Goal: Task Accomplishment & Management: Manage account settings

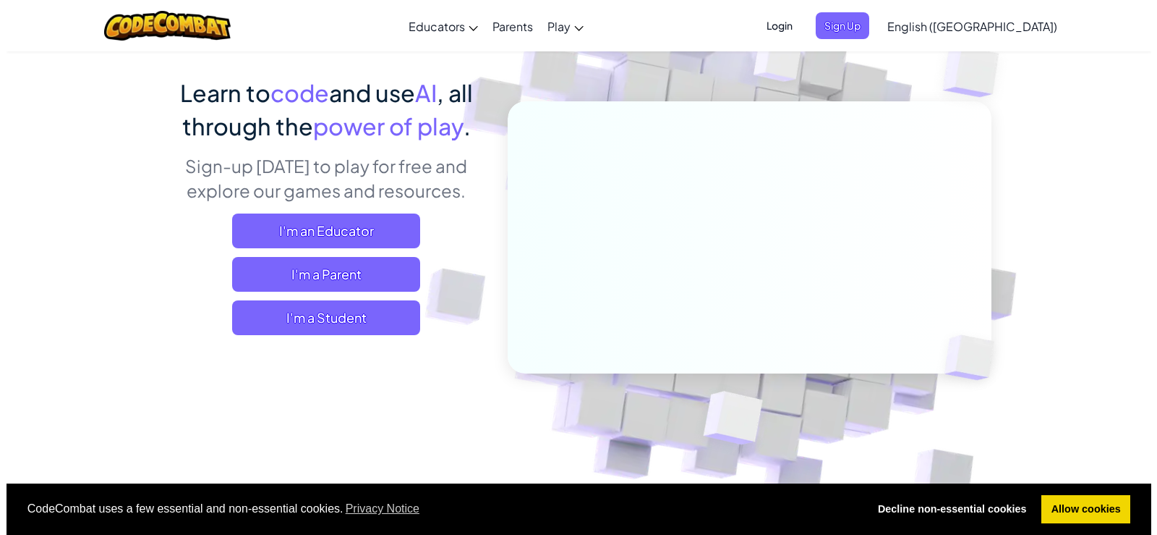
scroll to position [72, 0]
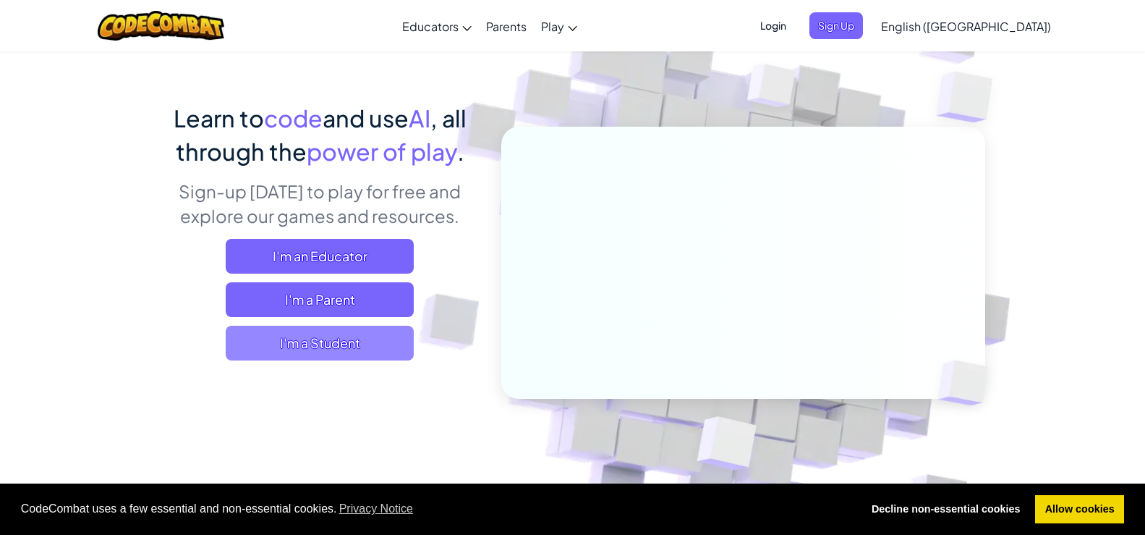
click at [369, 328] on span "I'm a Student" at bounding box center [320, 343] width 188 height 35
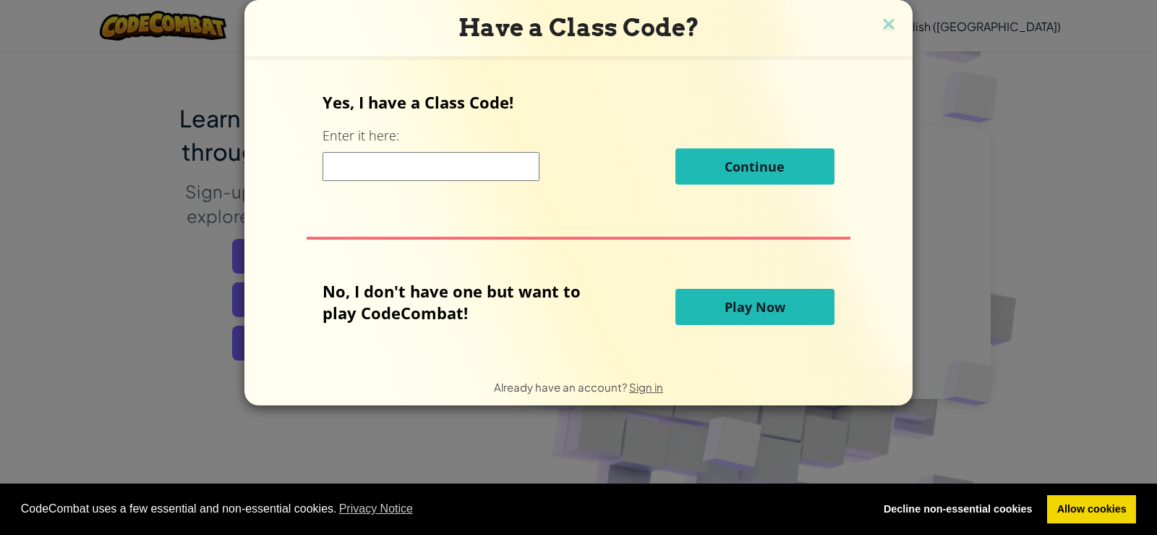
click at [456, 175] on input at bounding box center [431, 166] width 217 height 29
click at [888, 25] on img at bounding box center [889, 25] width 19 height 22
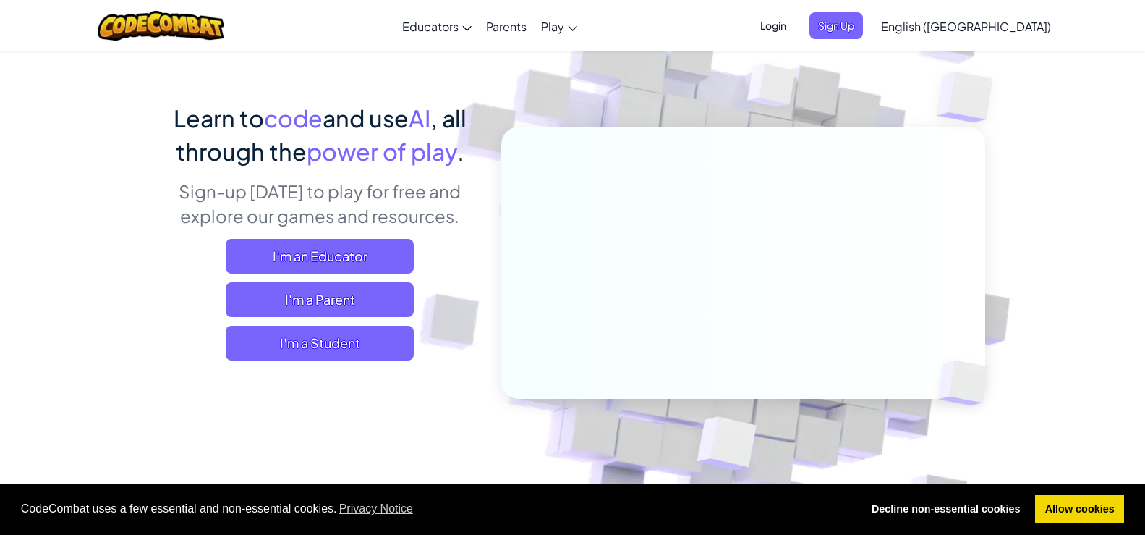
click at [795, 26] on span "Login" at bounding box center [773, 25] width 43 height 27
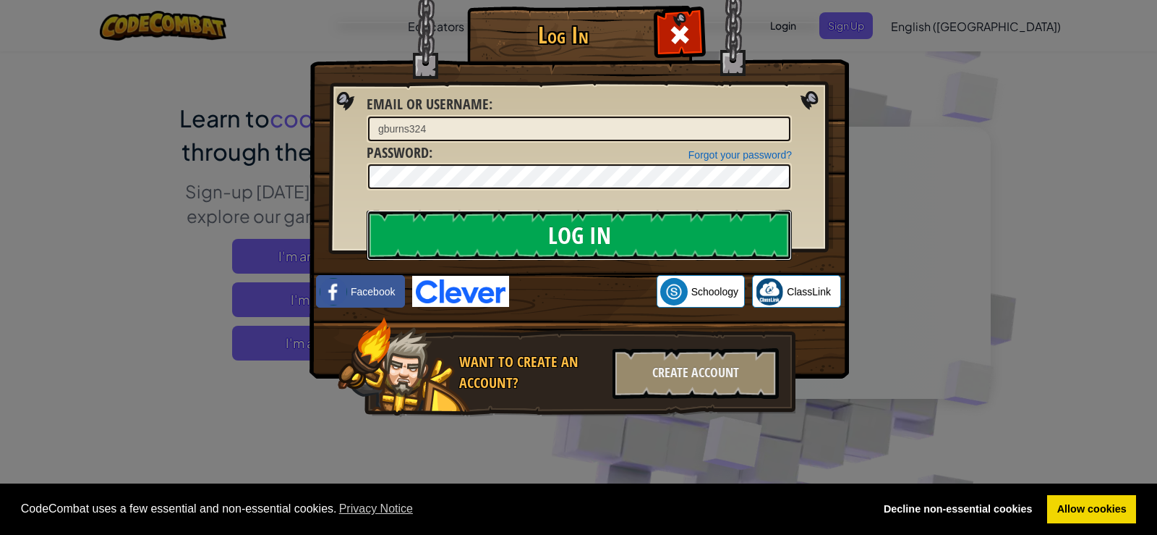
click at [557, 227] on input "Log In" at bounding box center [579, 235] width 425 height 51
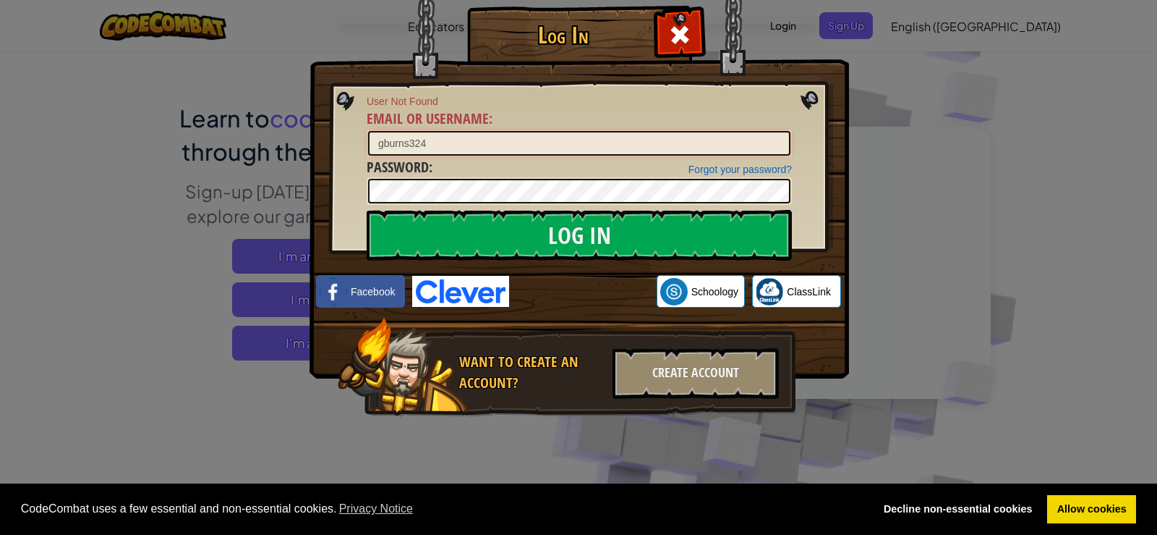
click at [558, 143] on input "gburns324" at bounding box center [579, 143] width 422 height 25
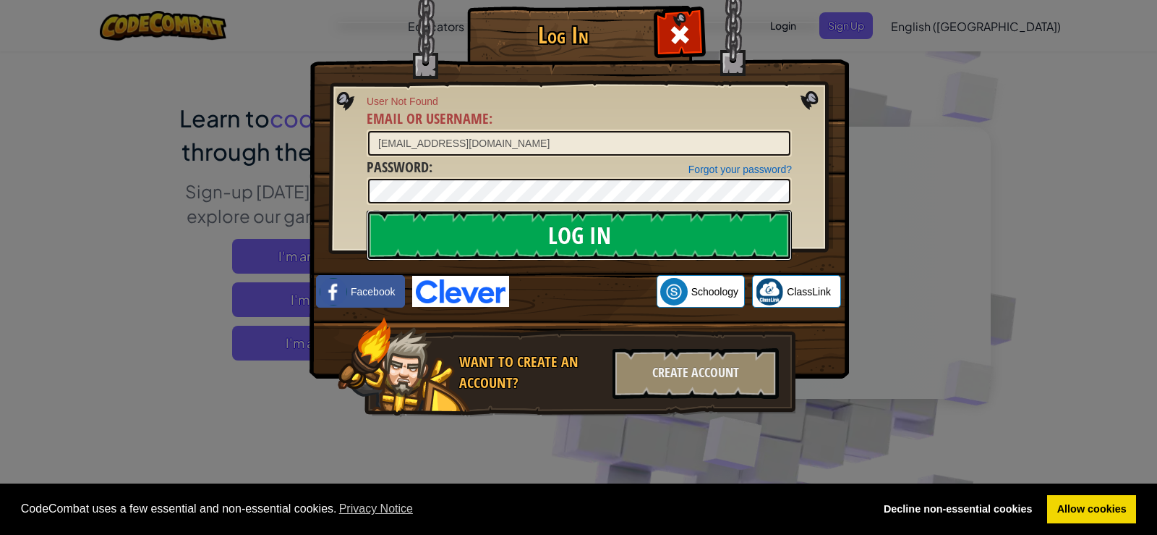
click at [578, 229] on input "Log In" at bounding box center [579, 235] width 425 height 51
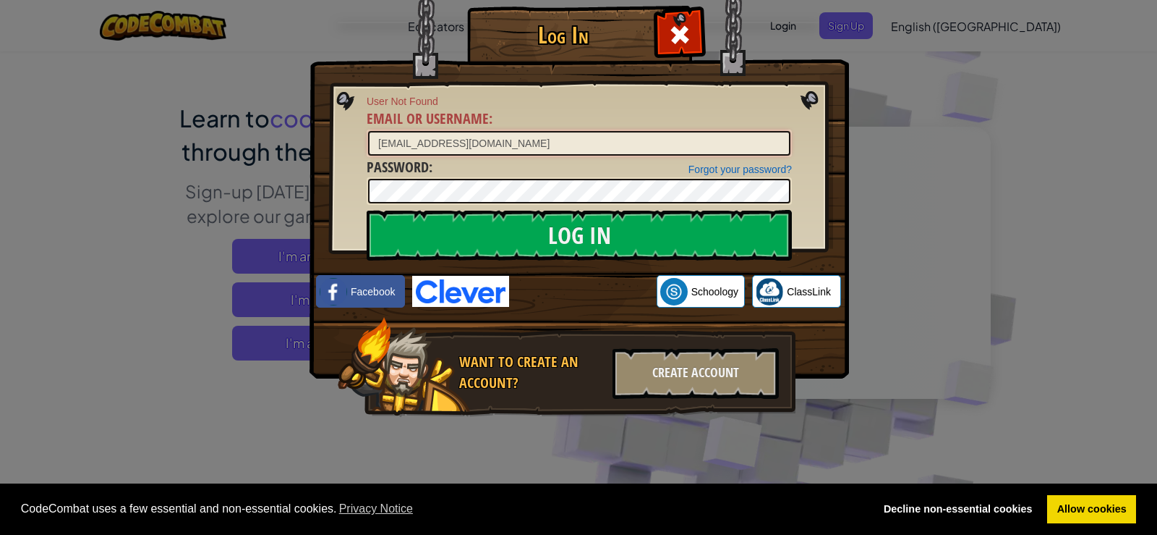
click at [515, 155] on input "[EMAIL_ADDRESS][DOMAIN_NAME]" at bounding box center [579, 143] width 422 height 25
type input "g"
click at [367, 210] on input "Log In" at bounding box center [579, 235] width 425 height 51
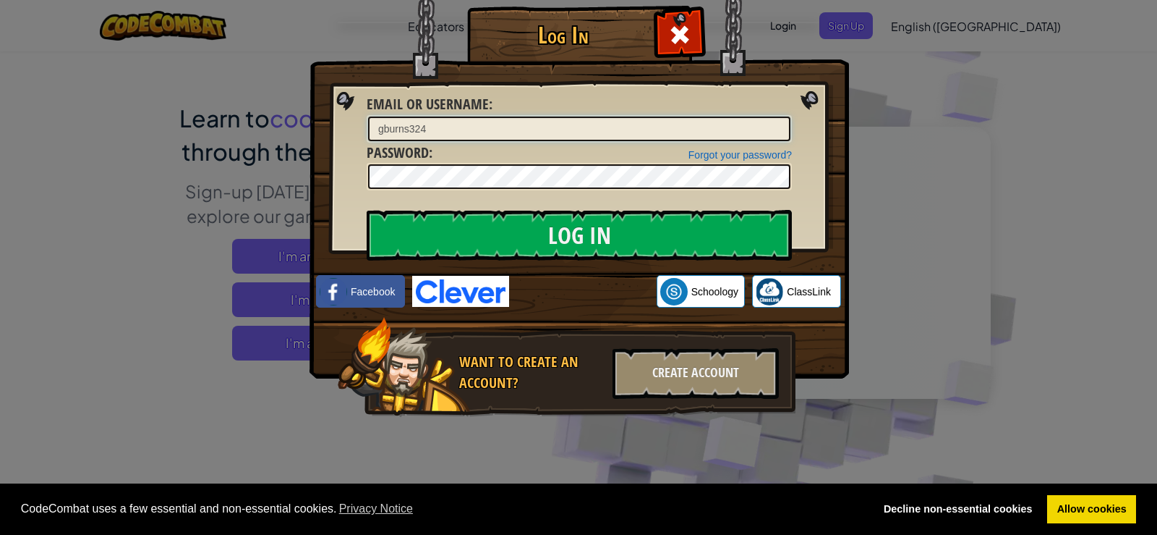
click at [367, 210] on input "Log In" at bounding box center [579, 235] width 425 height 51
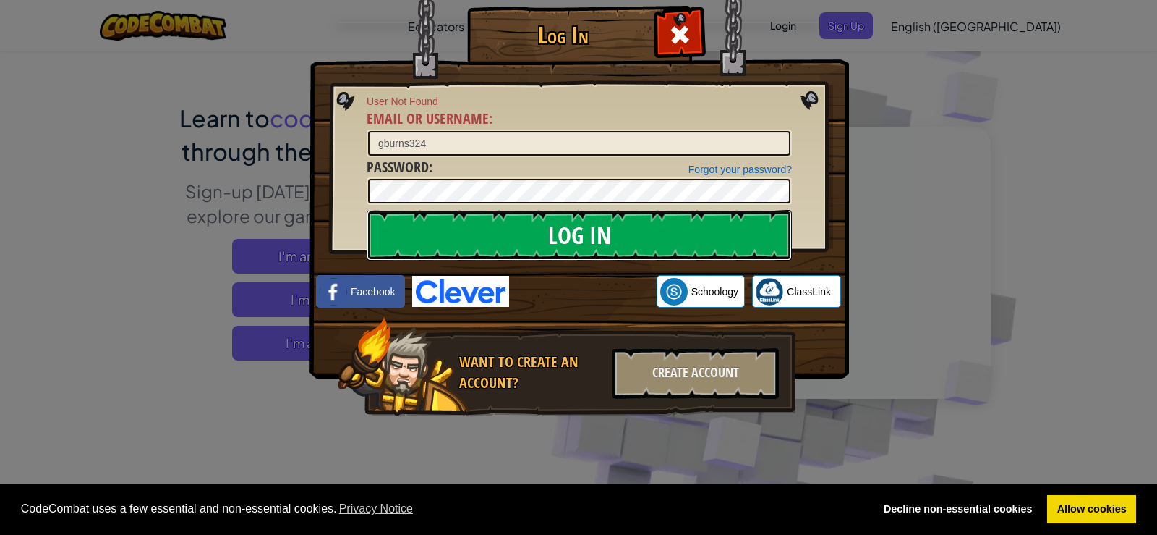
click at [476, 245] on input "Log In" at bounding box center [579, 235] width 425 height 51
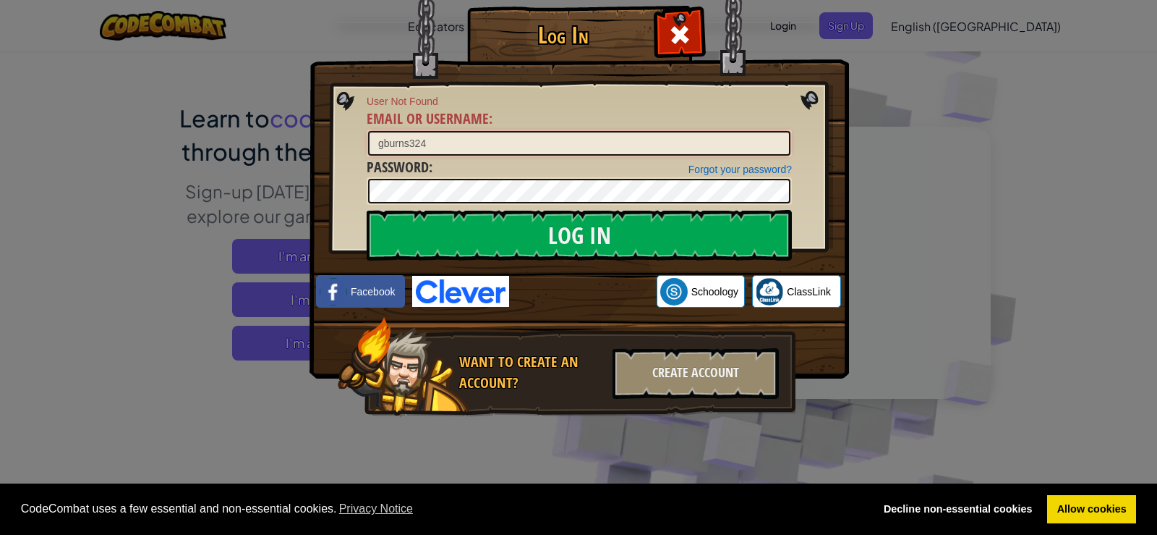
click at [586, 135] on input "gburns324" at bounding box center [579, 143] width 422 height 25
type input "georgeB67"
click at [367, 210] on input "Log In" at bounding box center [579, 235] width 425 height 51
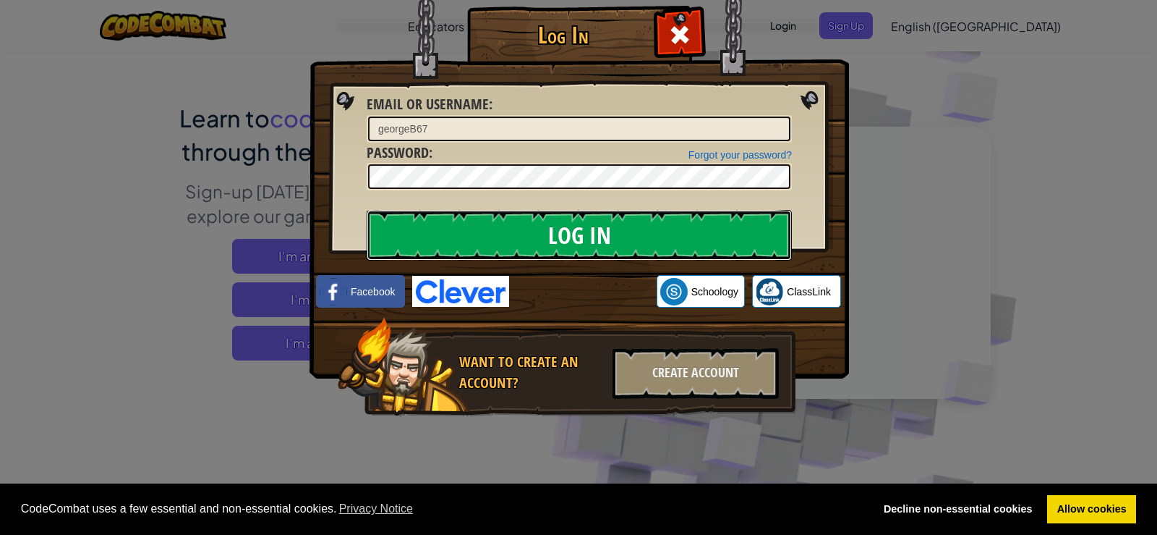
click at [464, 229] on input "Log In" at bounding box center [579, 235] width 425 height 51
